Goal: Task Accomplishment & Management: Manage account settings

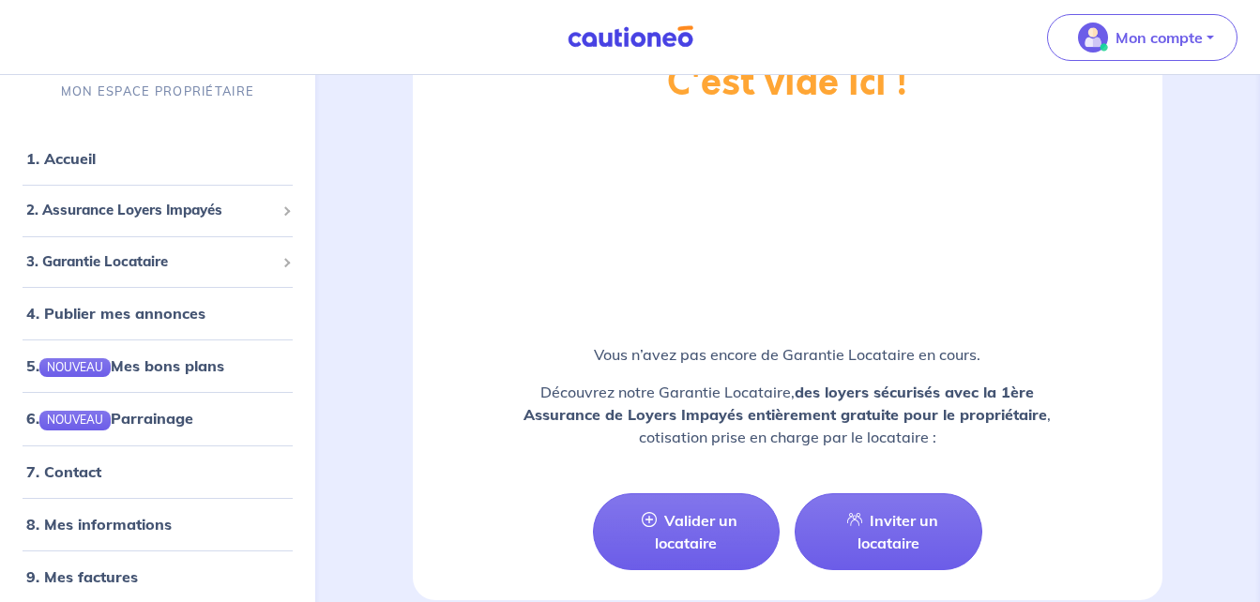
scroll to position [2376, 0]
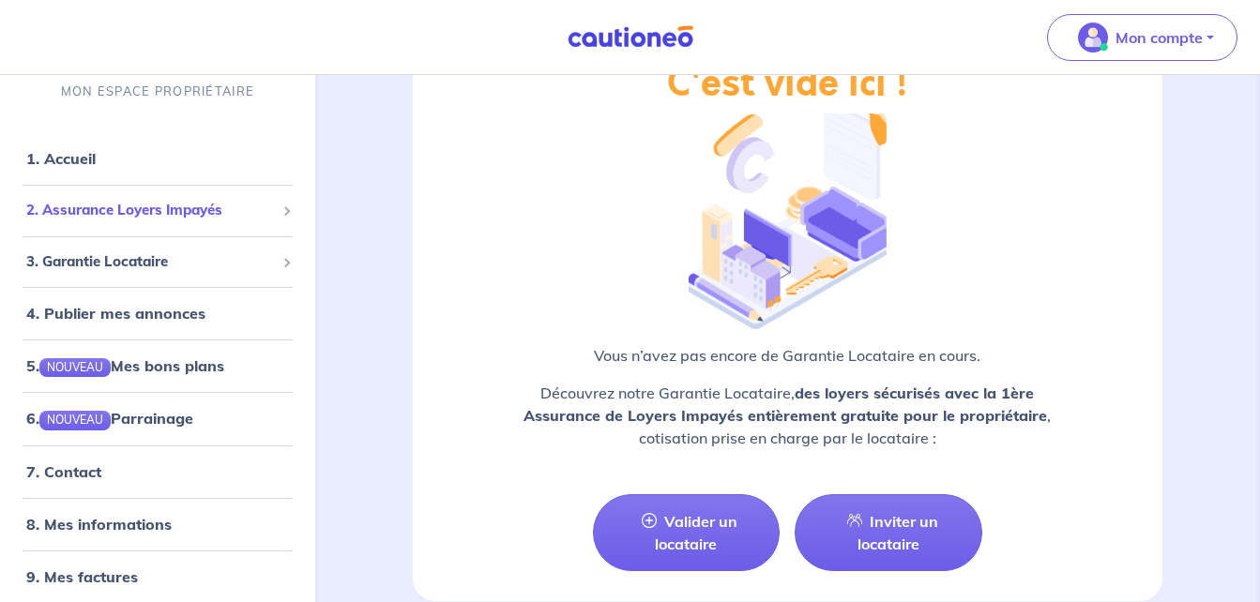
click at [180, 213] on span "2. Assurance Loyers Impayés" at bounding box center [150, 211] width 249 height 22
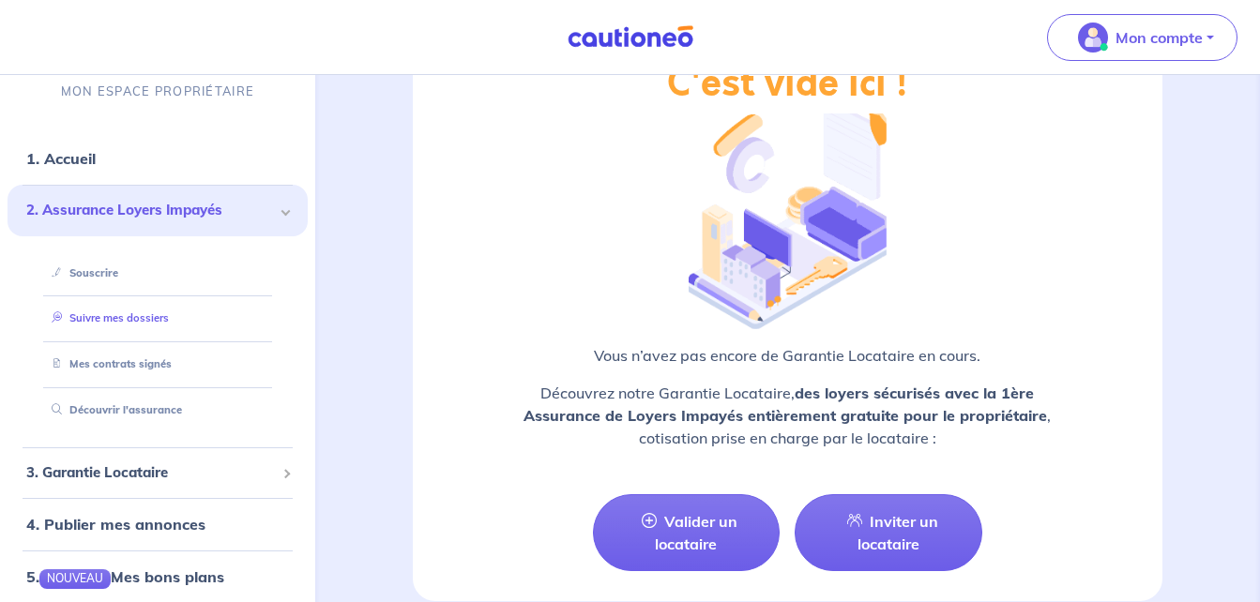
click at [132, 312] on link "Suivre mes dossiers" at bounding box center [106, 318] width 125 height 13
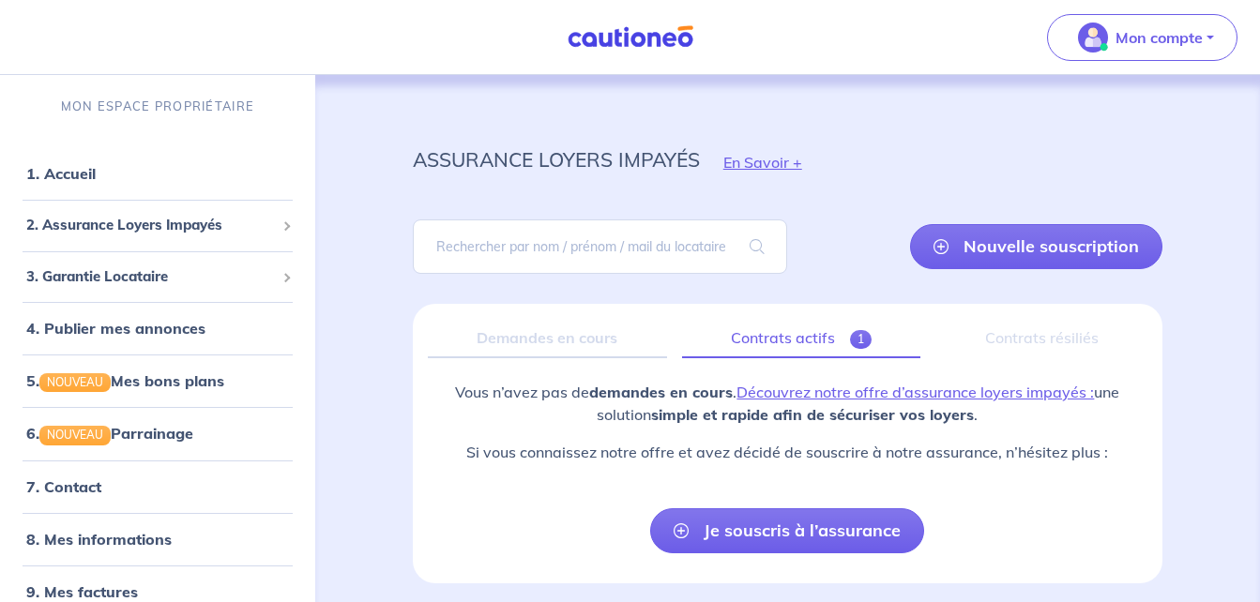
click at [852, 336] on span "1" at bounding box center [861, 339] width 22 height 19
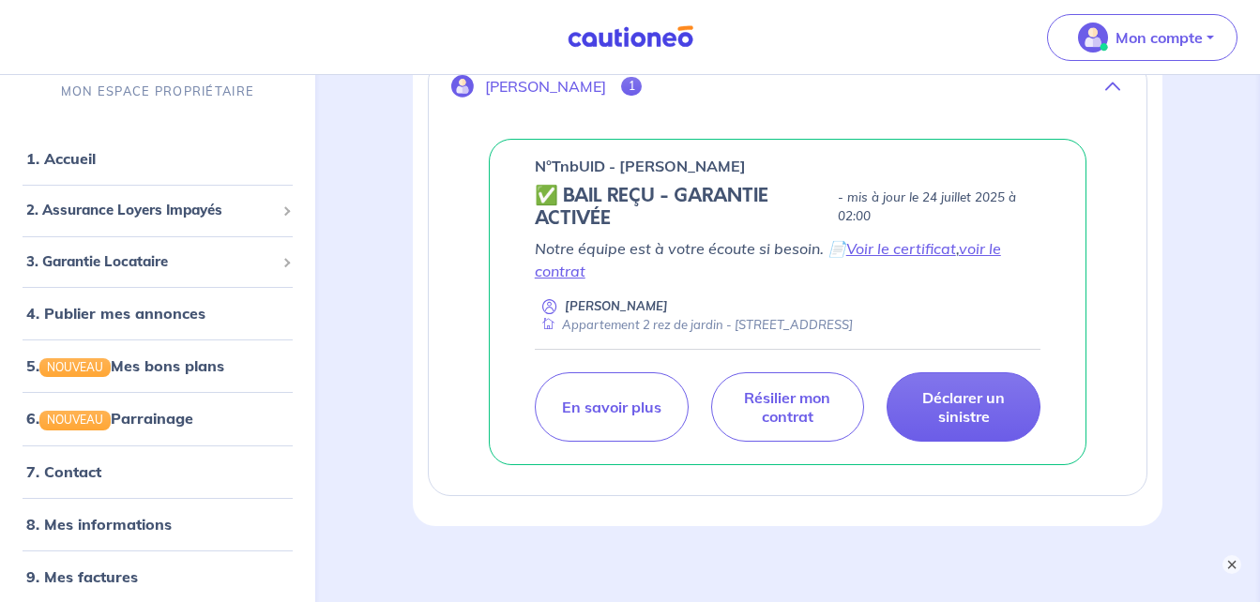
scroll to position [355, 0]
click at [986, 252] on link "voir le contrat" at bounding box center [768, 258] width 466 height 41
click at [890, 248] on link "Voir le certificat" at bounding box center [901, 247] width 110 height 19
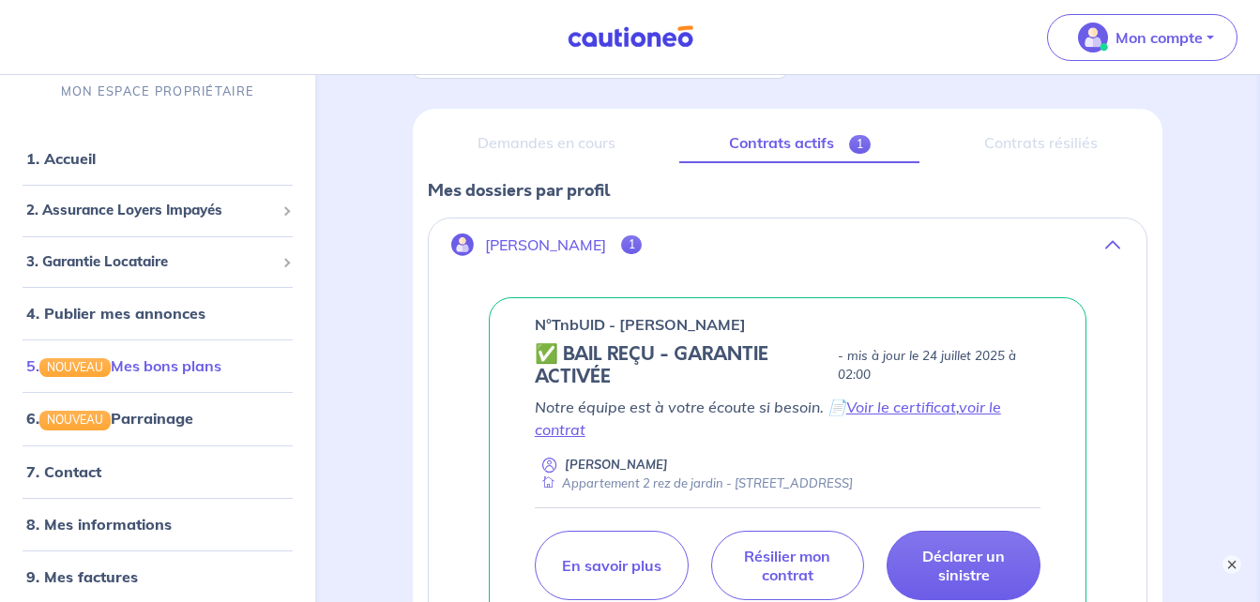
scroll to position [10, 0]
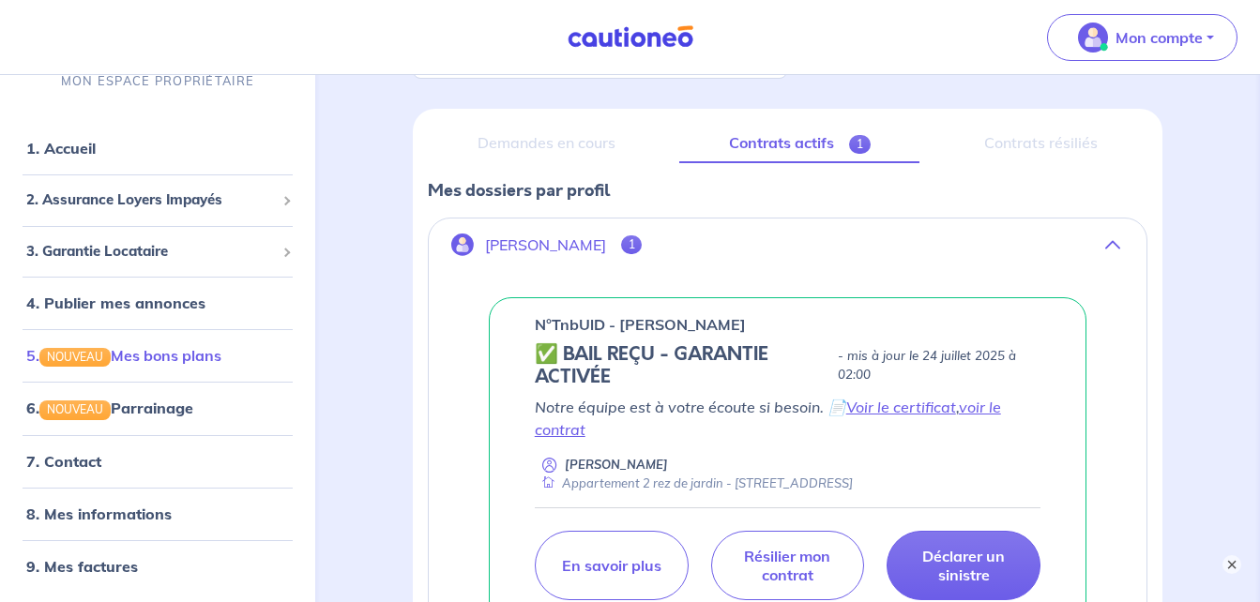
click at [200, 352] on link "5. NOUVEAU Mes bons plans" at bounding box center [123, 355] width 195 height 19
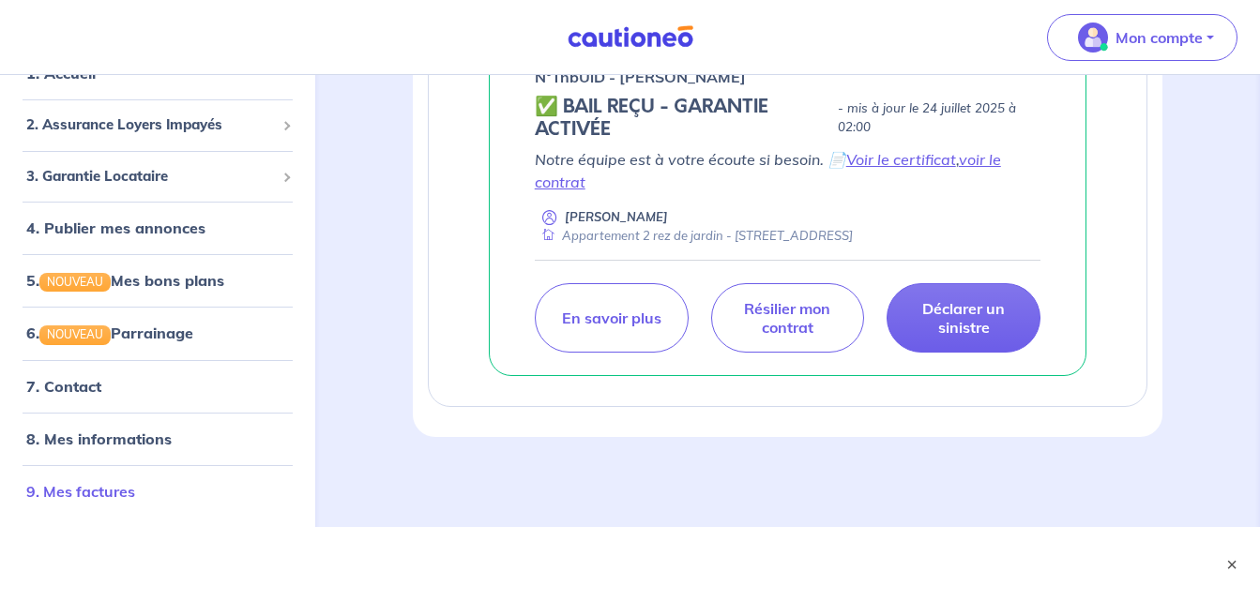
click at [109, 487] on link "9. Mes factures" at bounding box center [80, 491] width 109 height 19
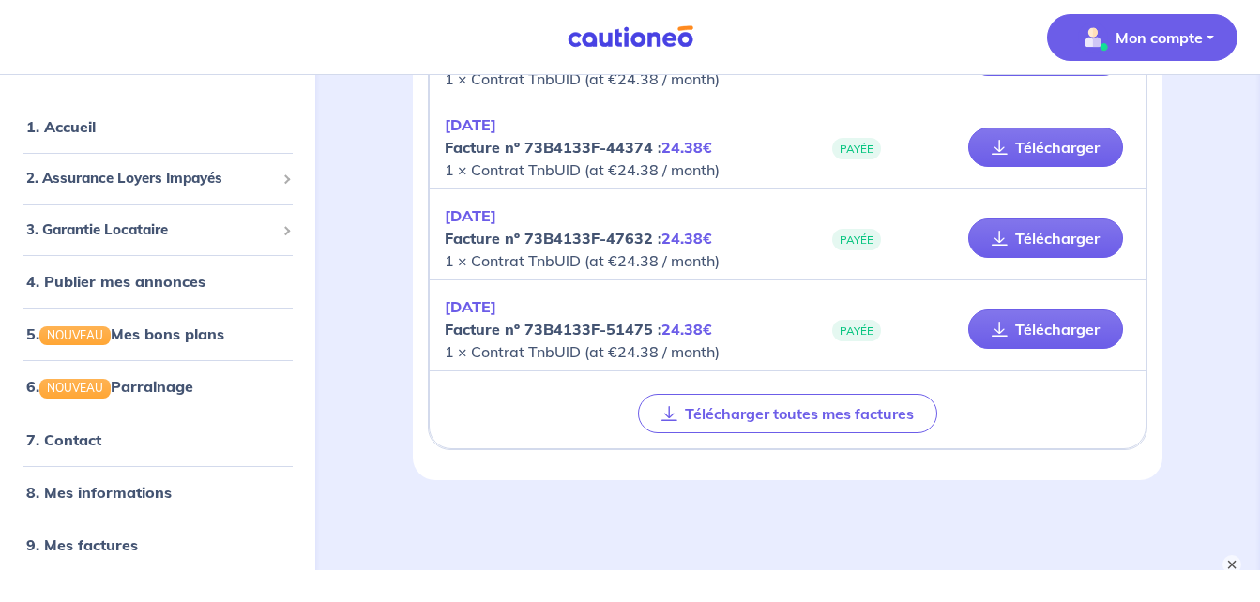
scroll to position [842, 0]
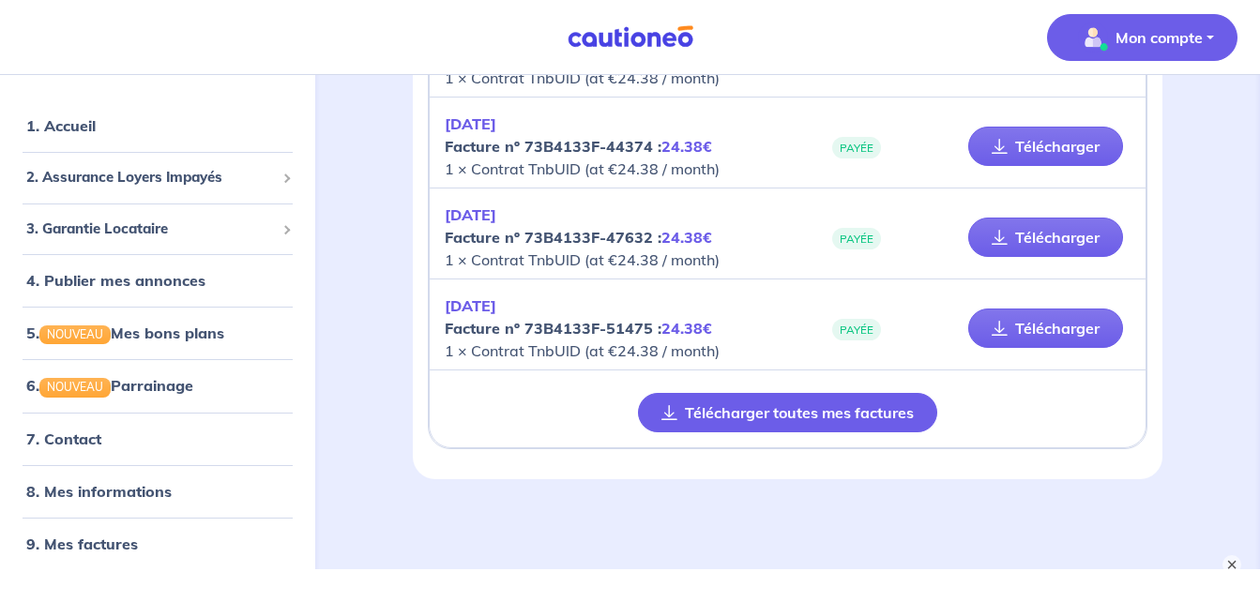
click at [691, 411] on button "Télécharger toutes mes factures" at bounding box center [787, 412] width 299 height 39
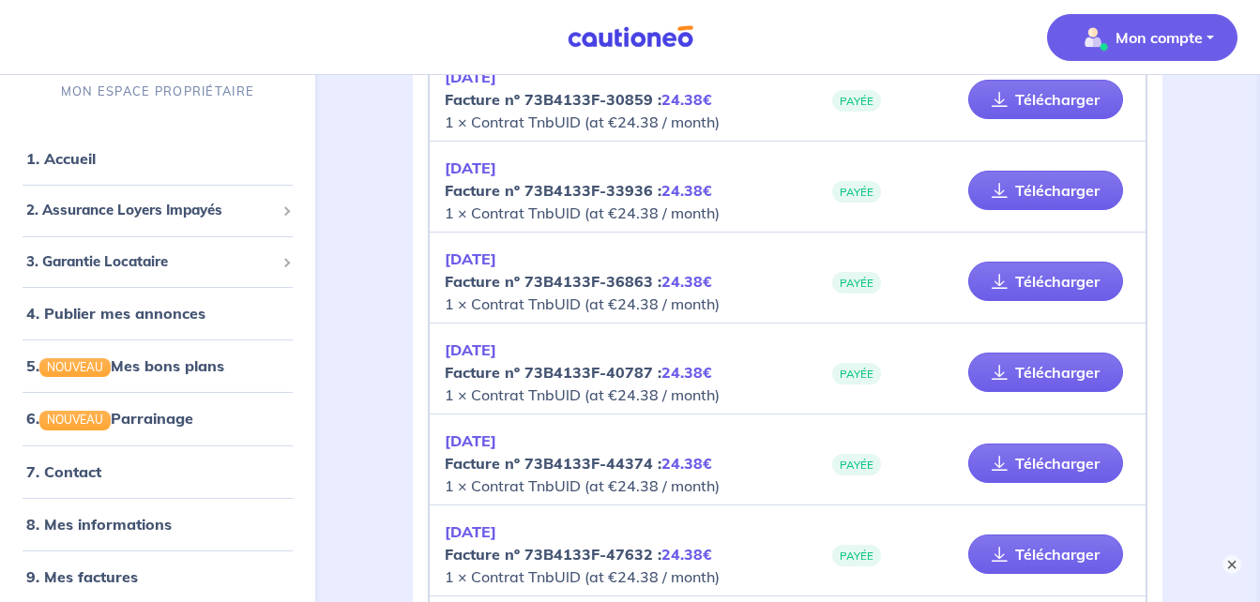
scroll to position [0, 0]
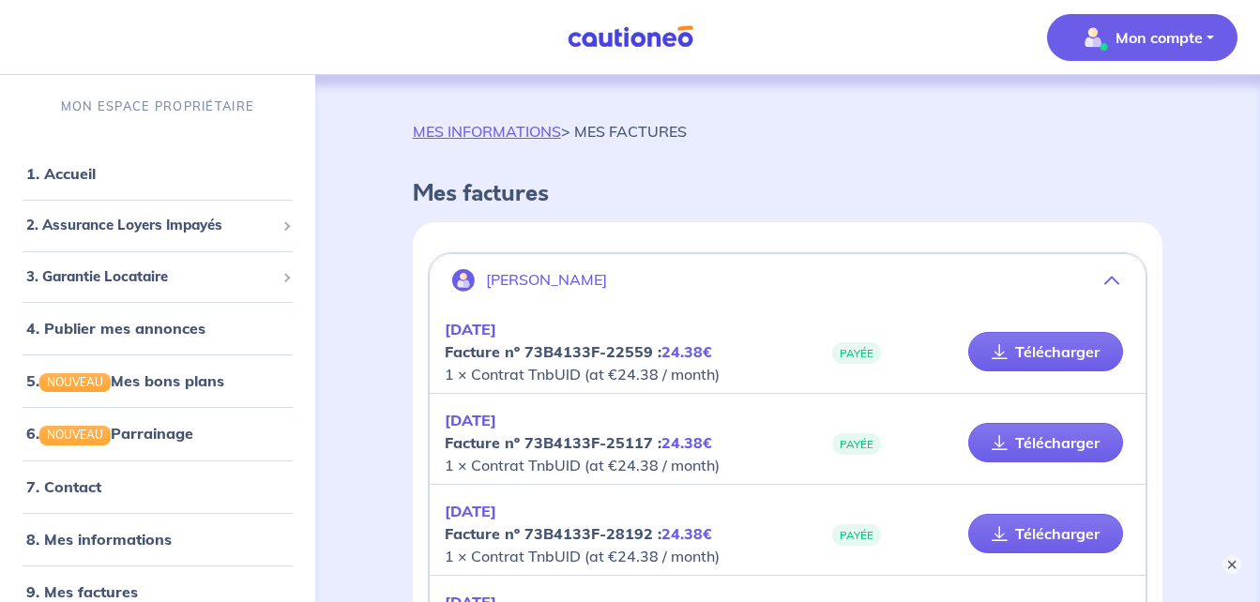
click at [1209, 42] on button "Mon compte" at bounding box center [1142, 37] width 190 height 47
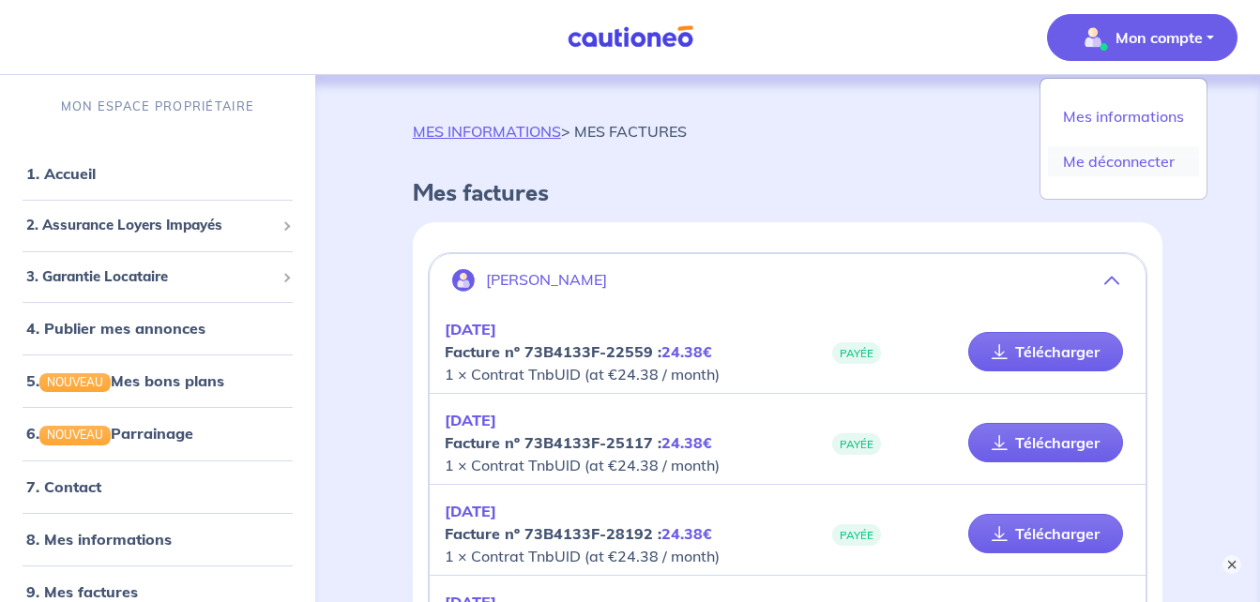
click at [1148, 160] on link "Me déconnecter" at bounding box center [1123, 161] width 151 height 30
